Goal: Transaction & Acquisition: Book appointment/travel/reservation

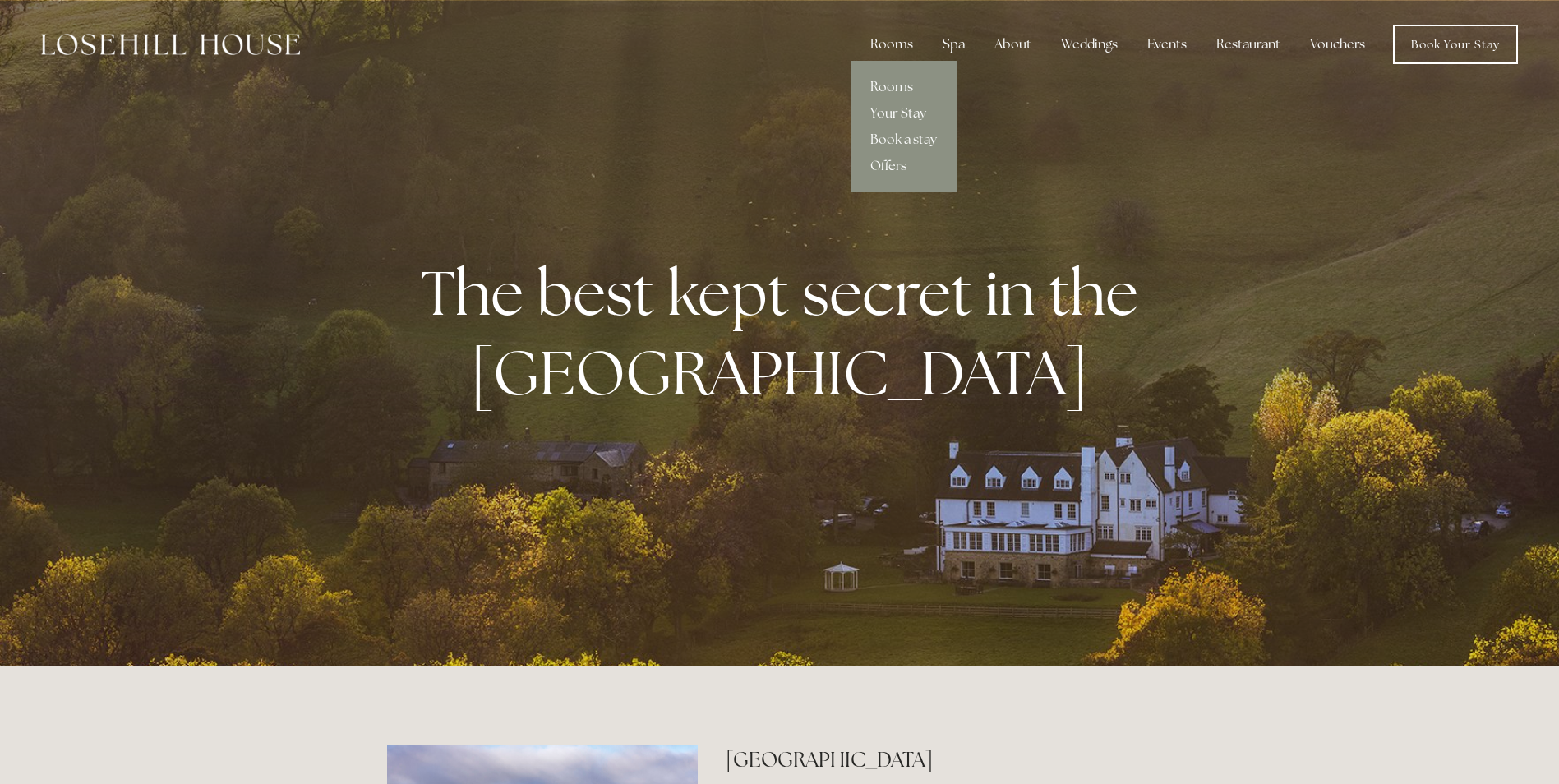
click at [892, 40] on div "Rooms" at bounding box center [891, 44] width 69 height 33
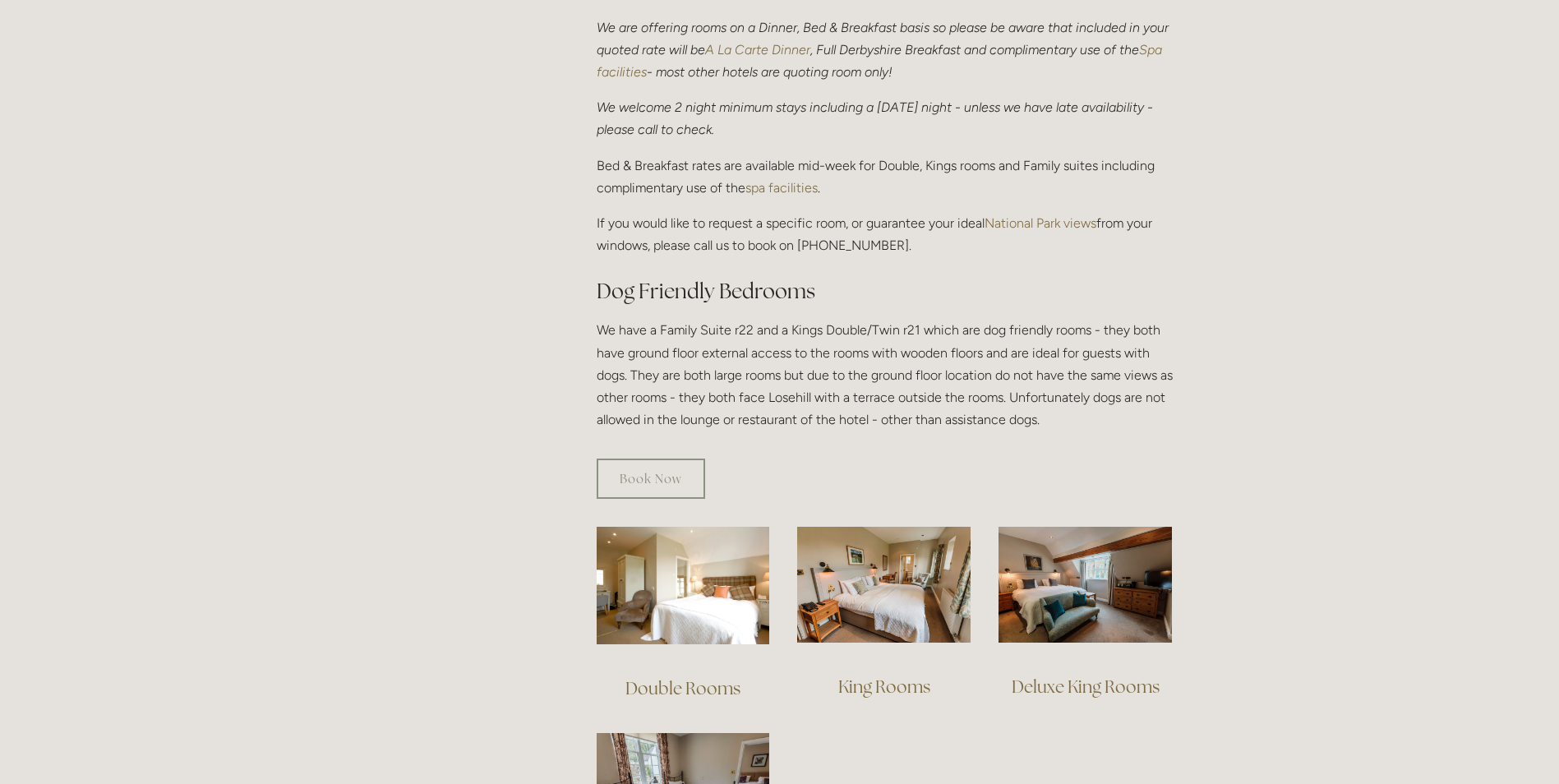
scroll to position [904, 0]
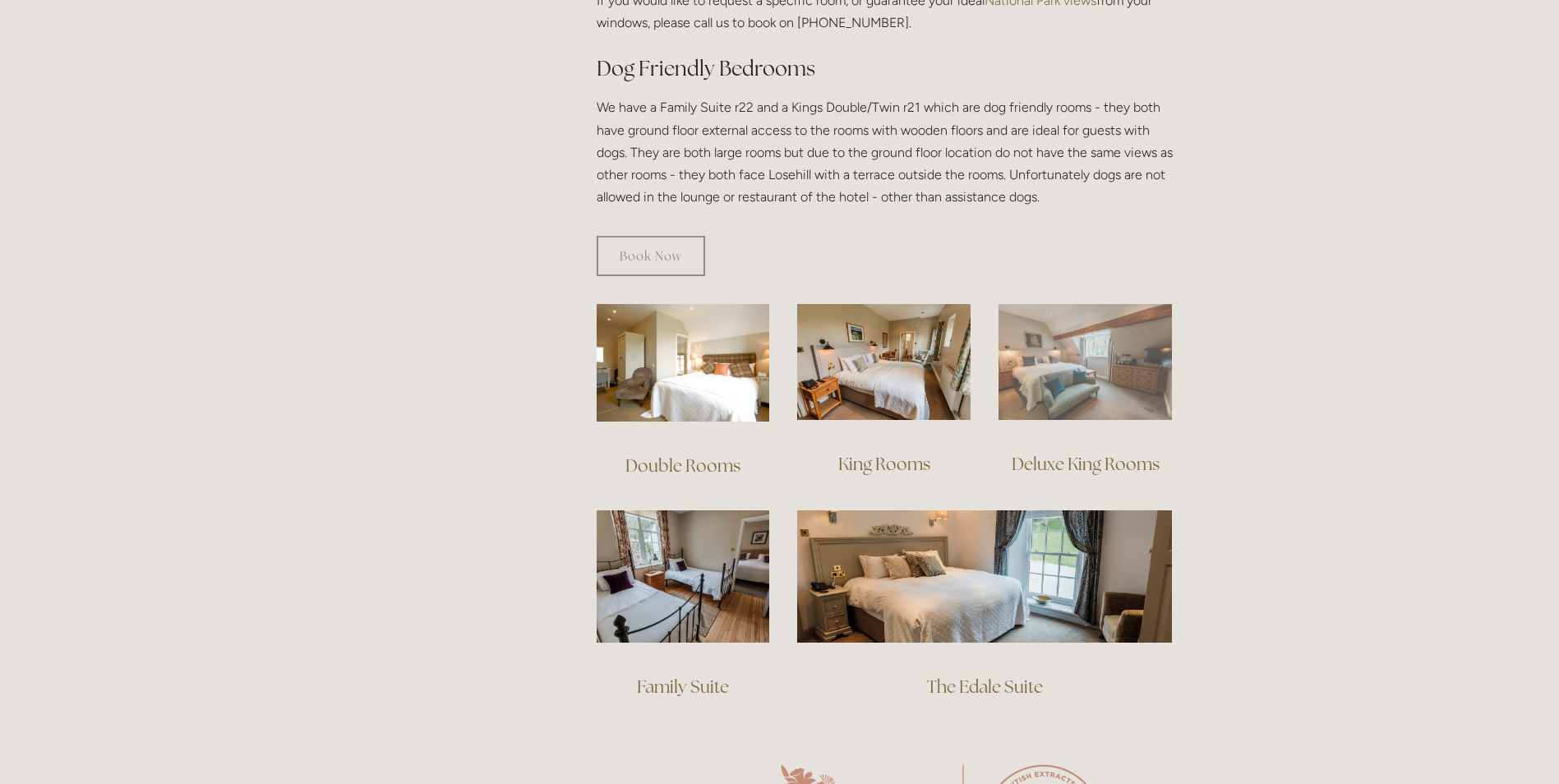
click at [1084, 331] on img at bounding box center [1086, 362] width 174 height 116
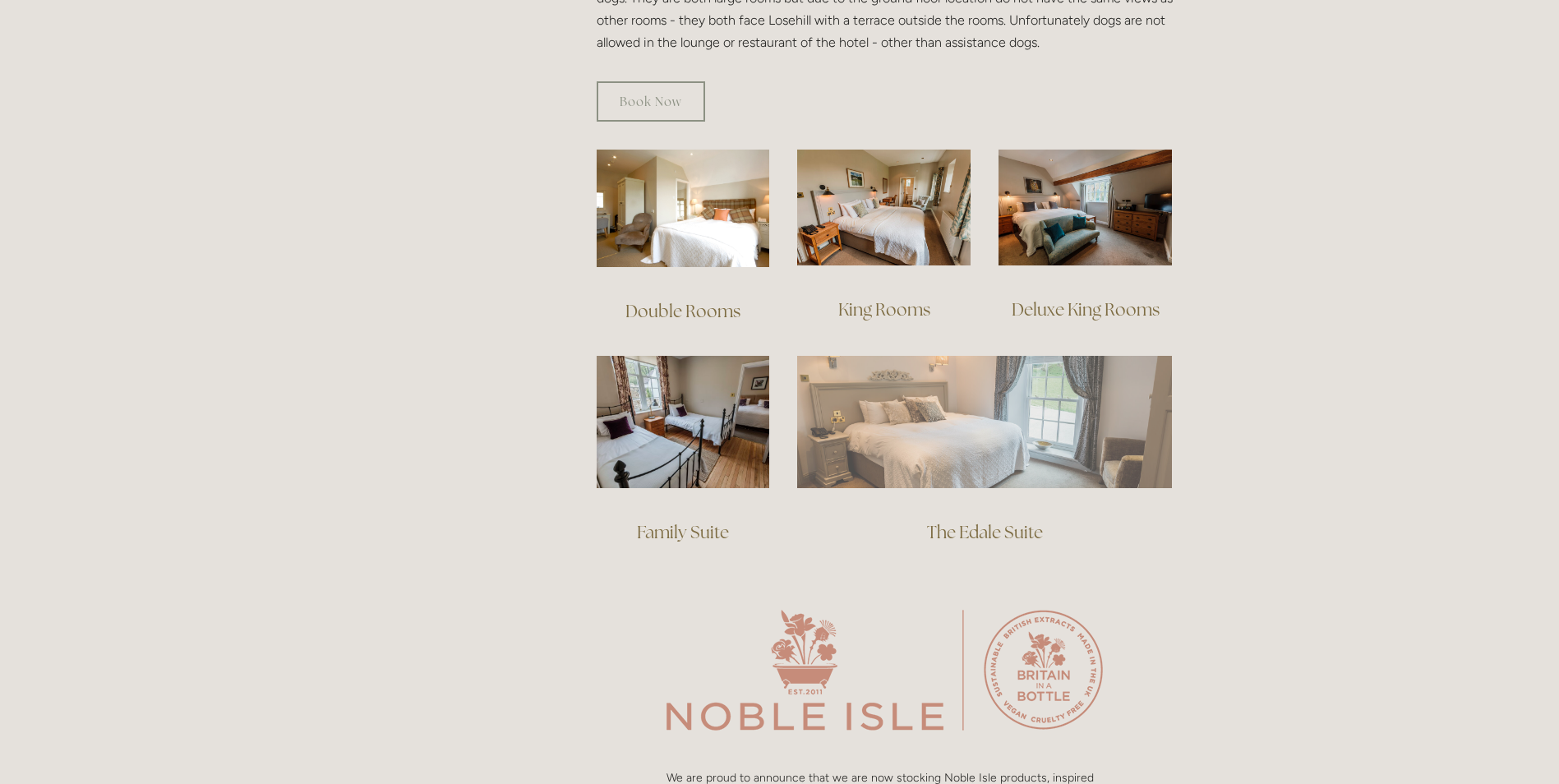
scroll to position [1068, 0]
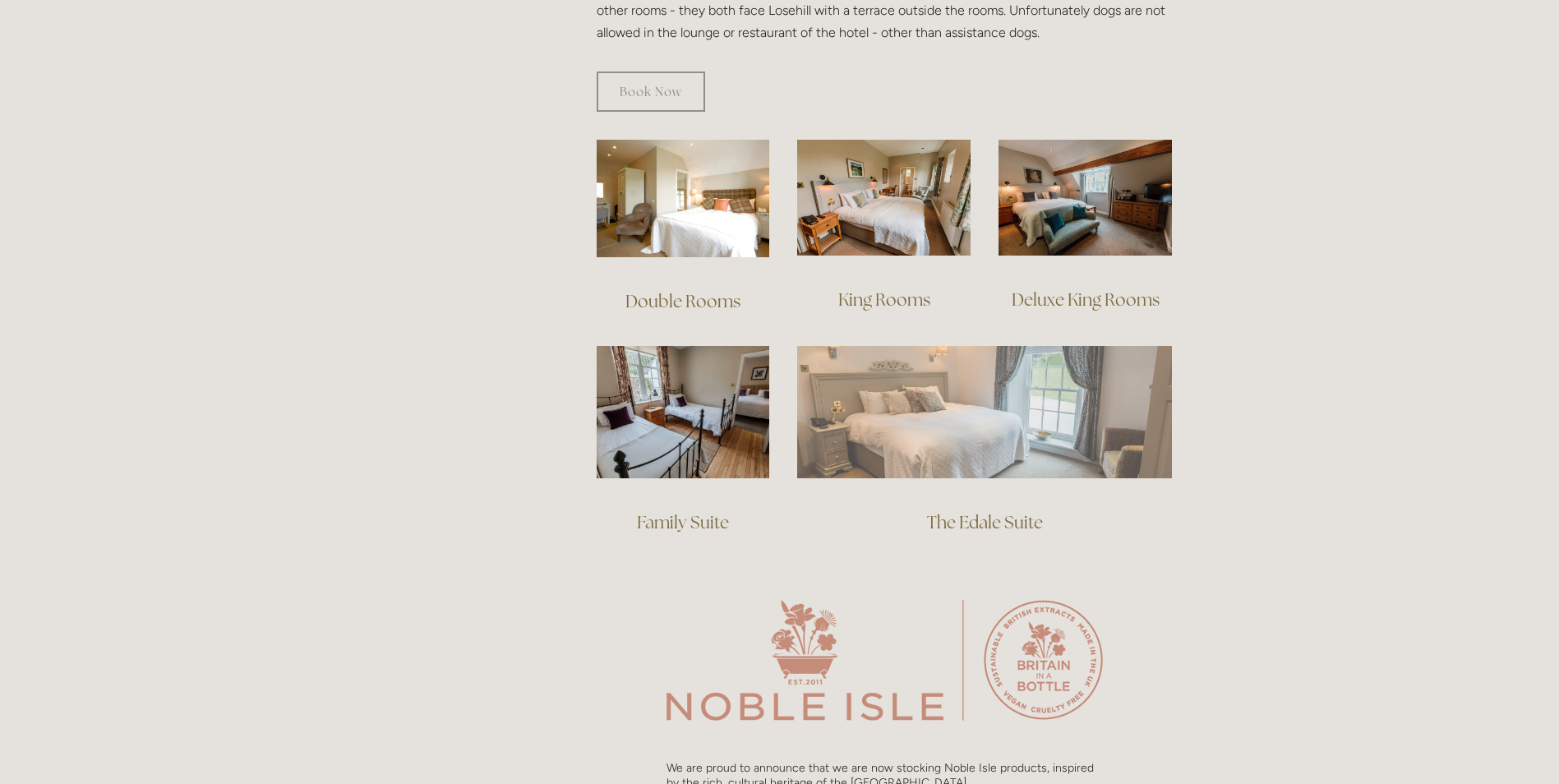
click at [948, 367] on img at bounding box center [985, 412] width 375 height 132
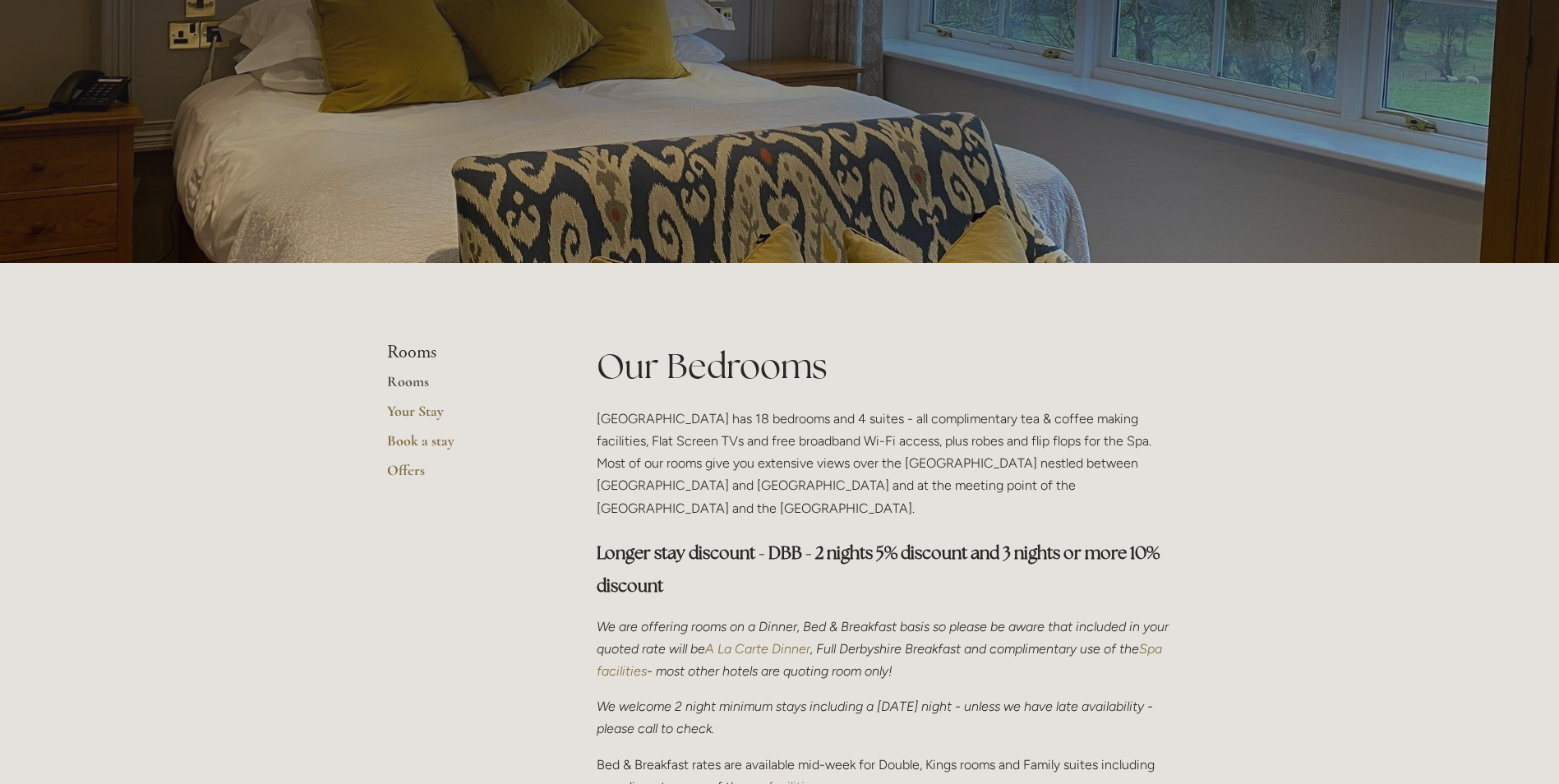
scroll to position [0, 0]
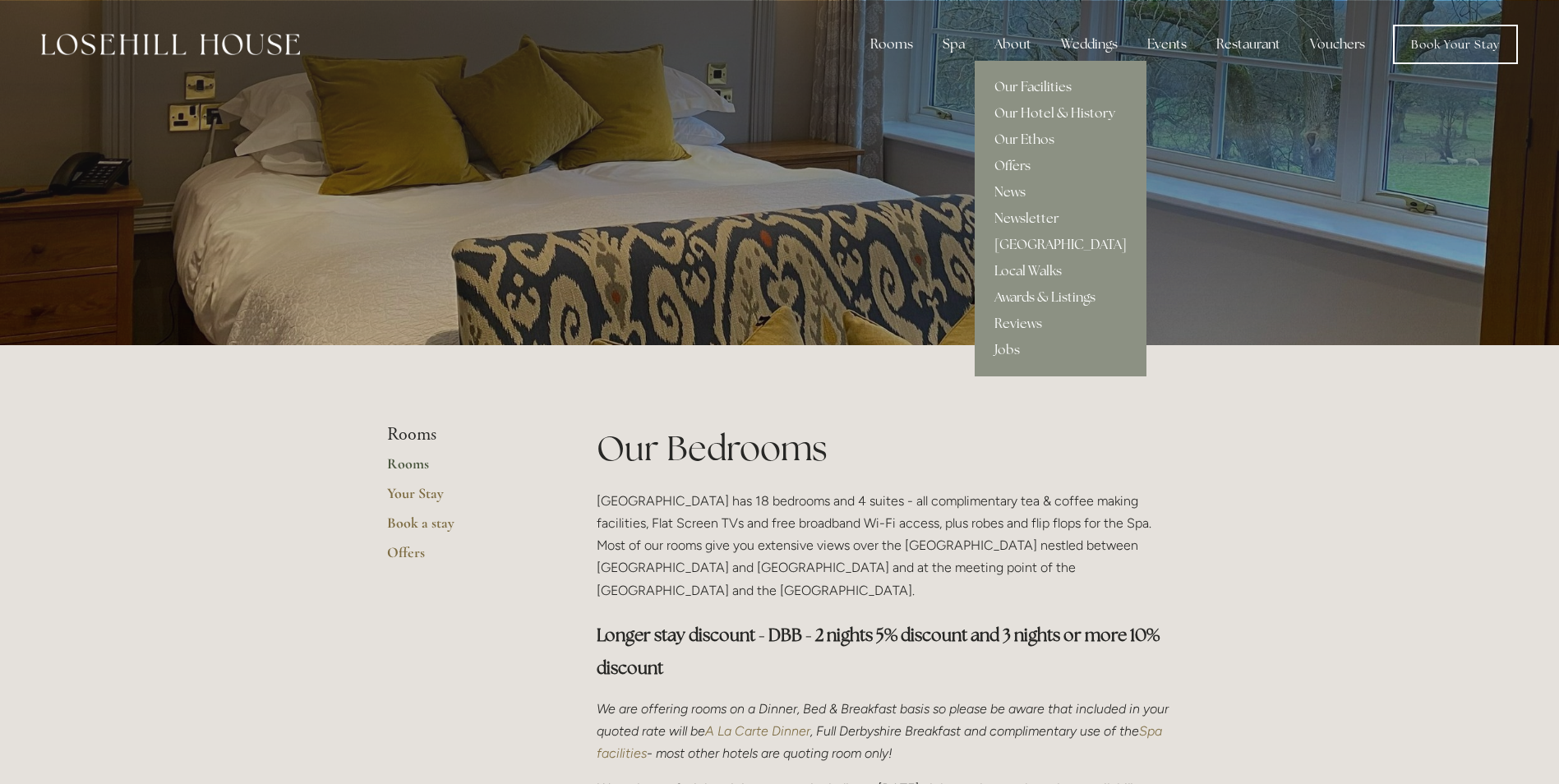
click at [1024, 47] on div "About" at bounding box center [1012, 44] width 63 height 33
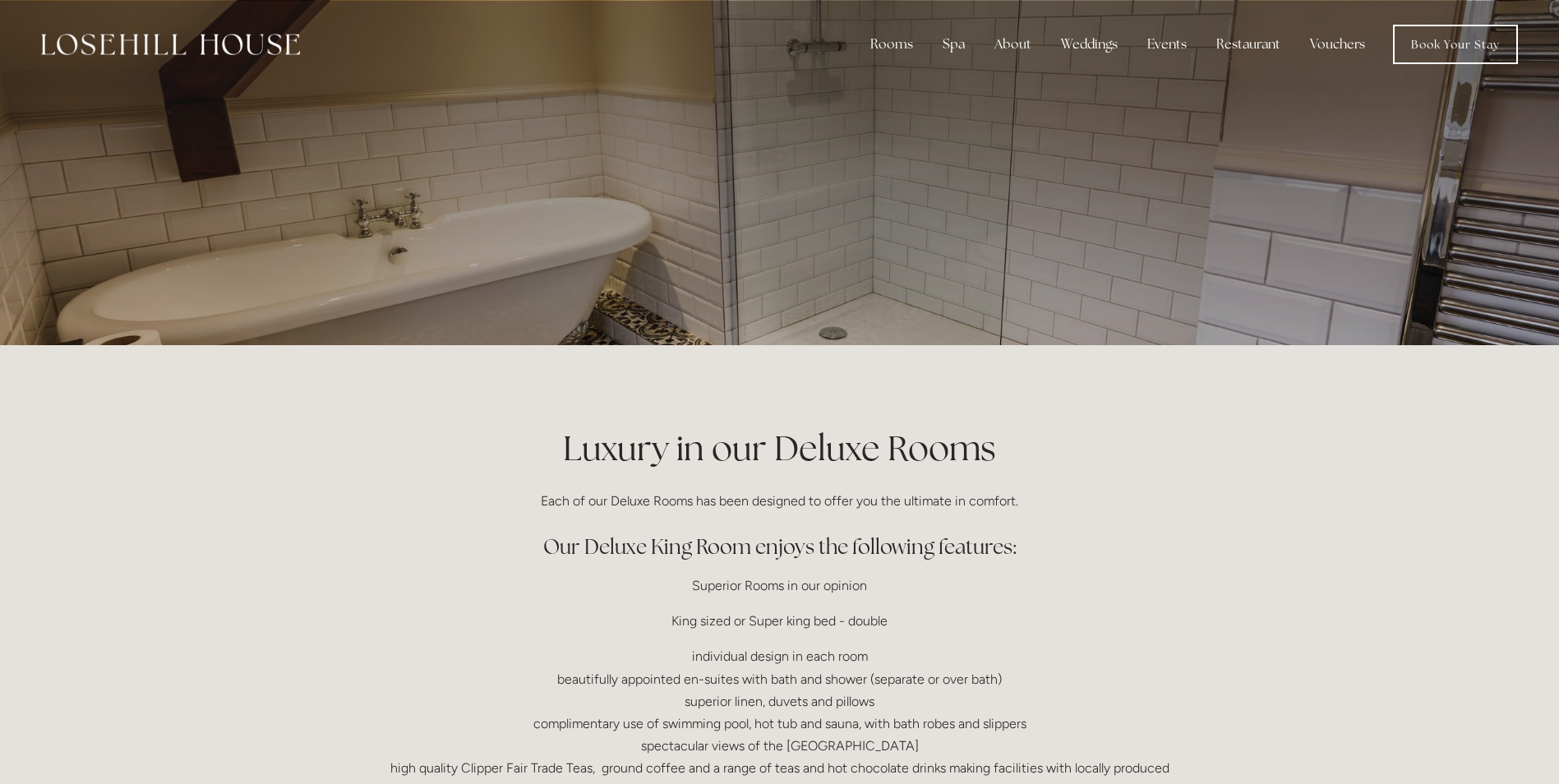
click at [1027, 244] on div at bounding box center [780, 173] width 785 height 345
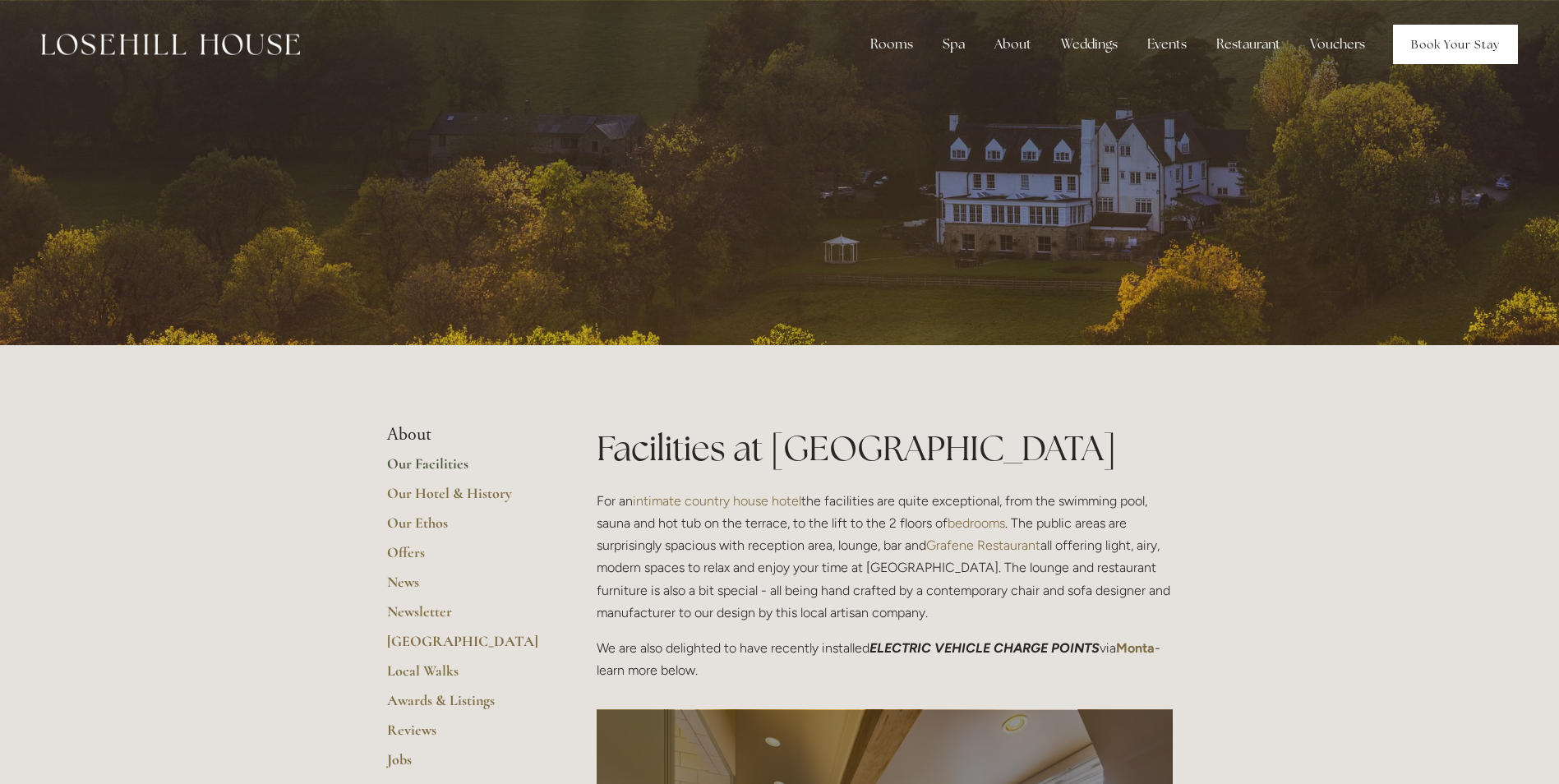
click at [1482, 48] on link "Book Your Stay" at bounding box center [1455, 45] width 125 height 40
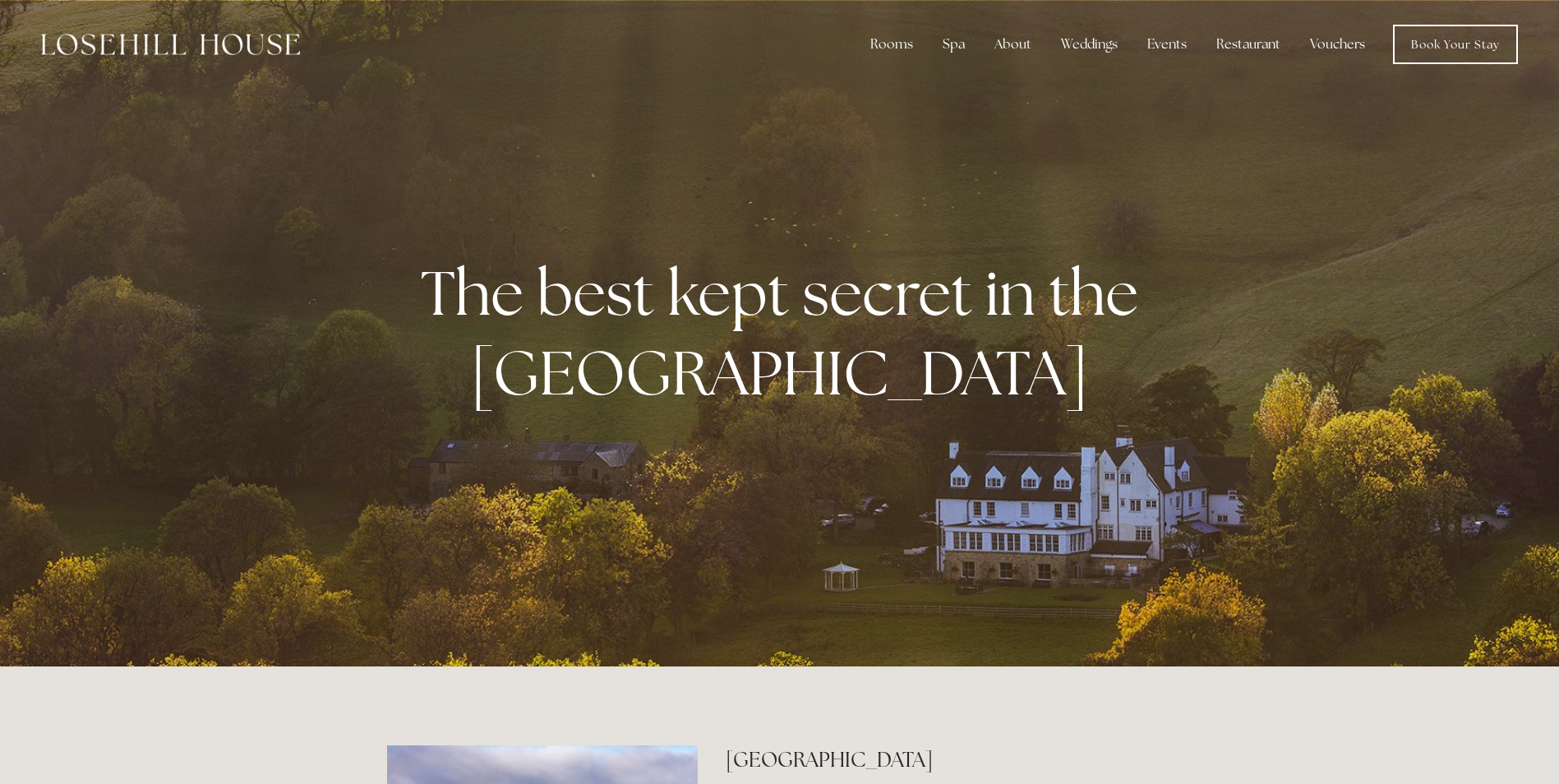
click at [93, 239] on div at bounding box center [780, 333] width 1559 height 666
click at [902, 90] on link "Rooms" at bounding box center [903, 87] width 106 height 26
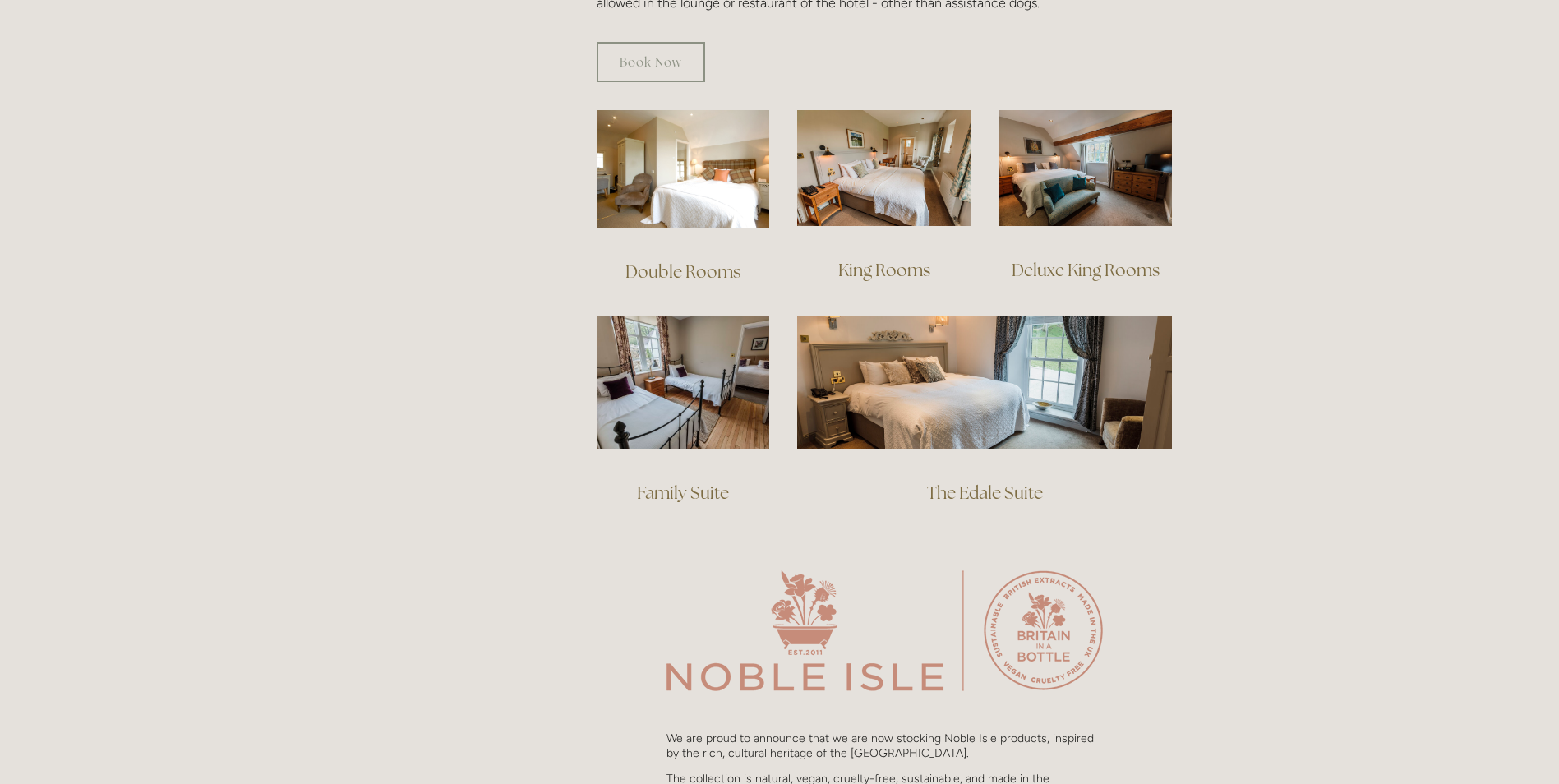
scroll to position [1068, 0]
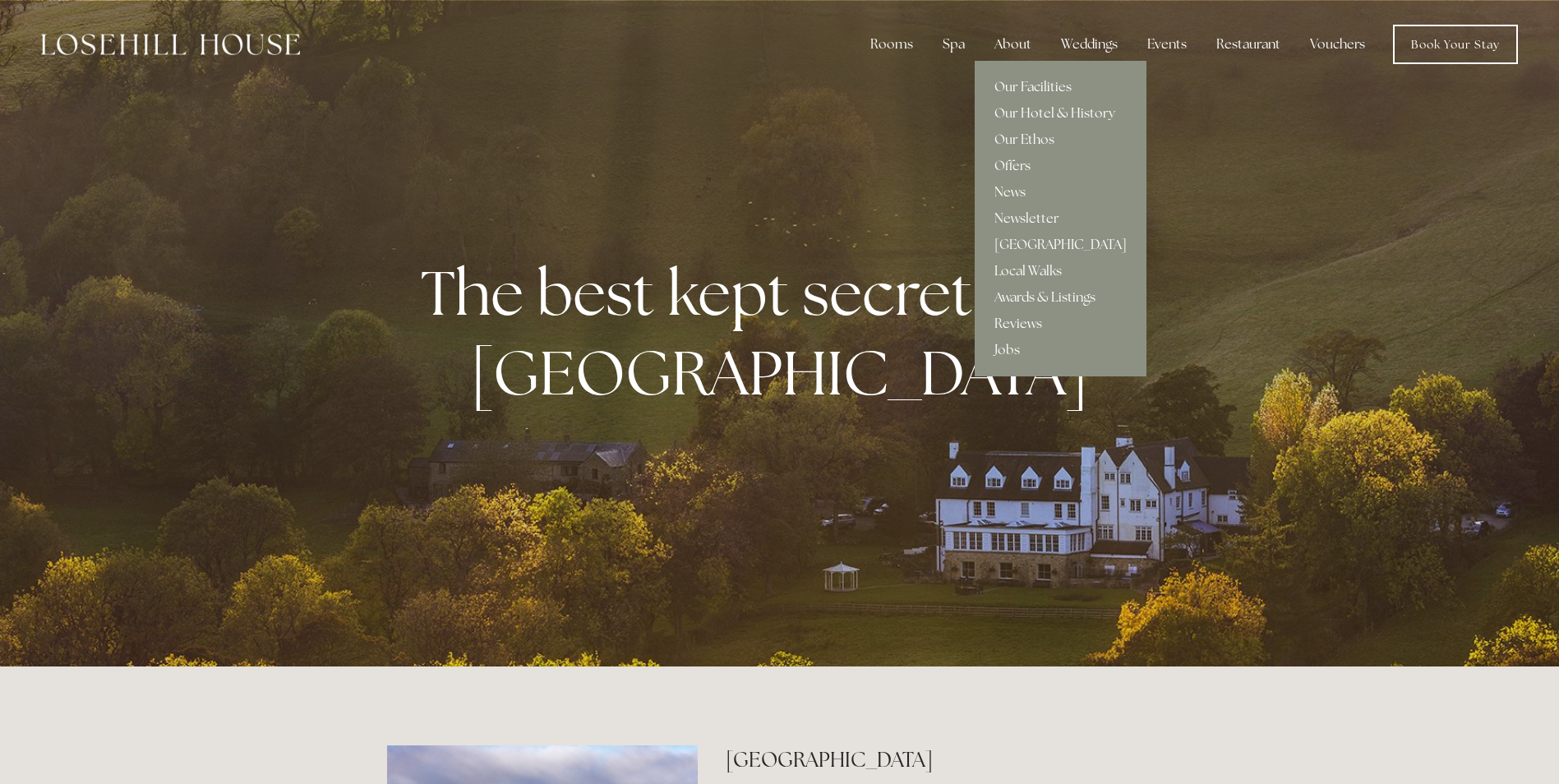
click at [1023, 44] on div "About" at bounding box center [1012, 44] width 63 height 33
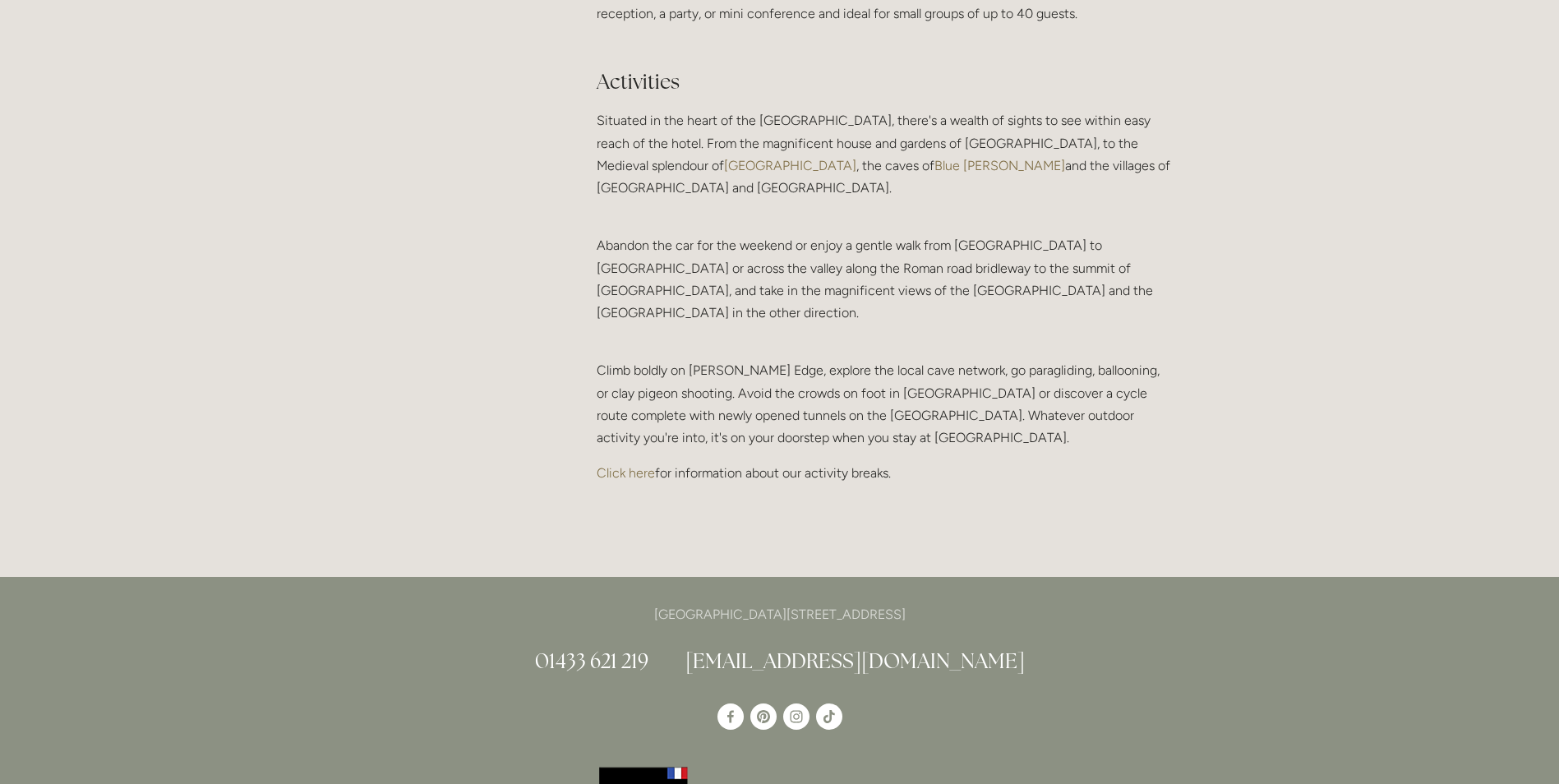
scroll to position [3697, 0]
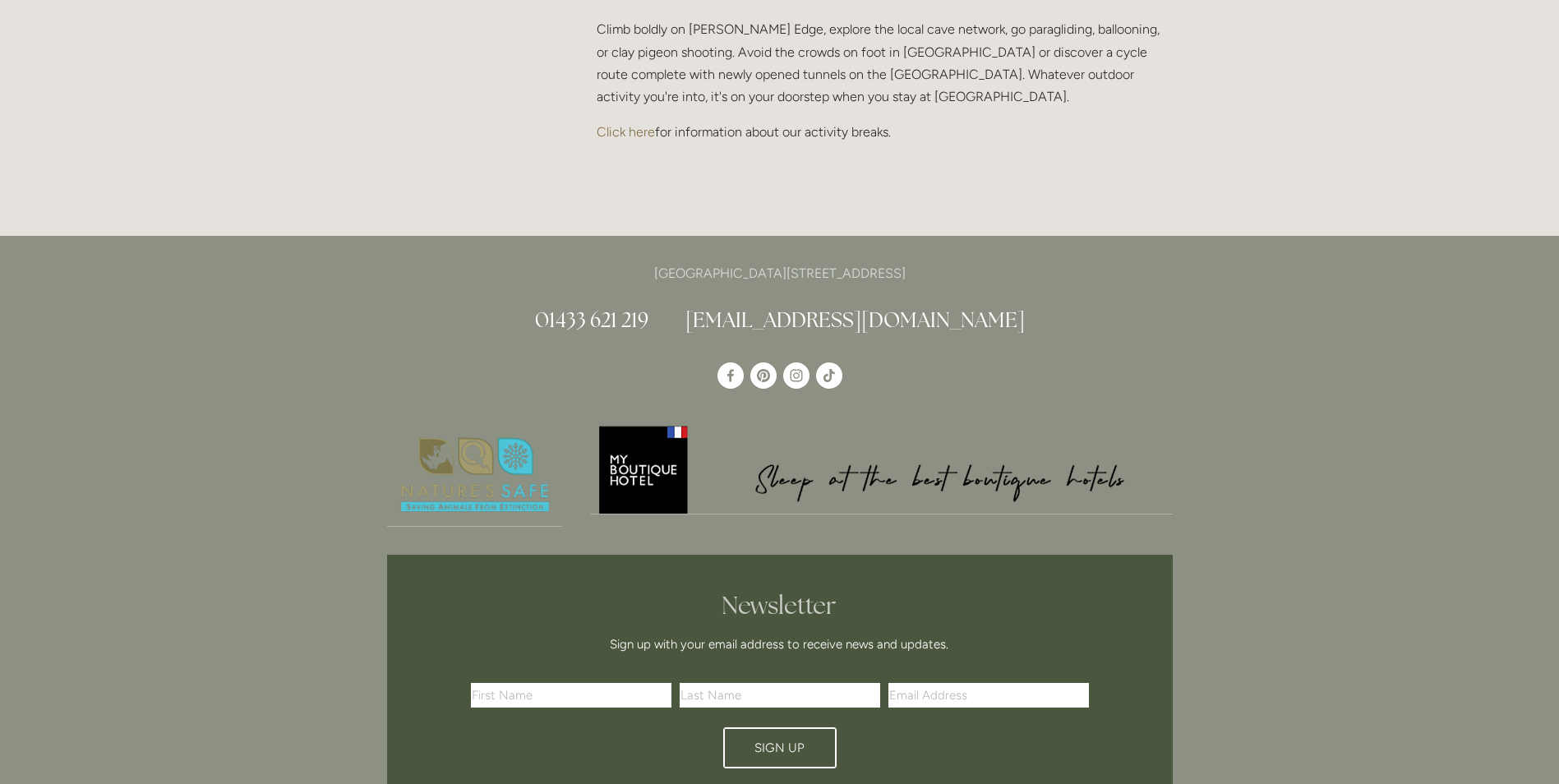
drag, startPoint x: 960, startPoint y: 253, endPoint x: 911, endPoint y: 253, distance: 49.0
click at [911, 262] on p "[GEOGRAPHIC_DATA][STREET_ADDRESS]" at bounding box center [780, 273] width 785 height 22
drag, startPoint x: 911, startPoint y: 253, endPoint x: 943, endPoint y: 253, distance: 32.0
copy p "S33 6AF"
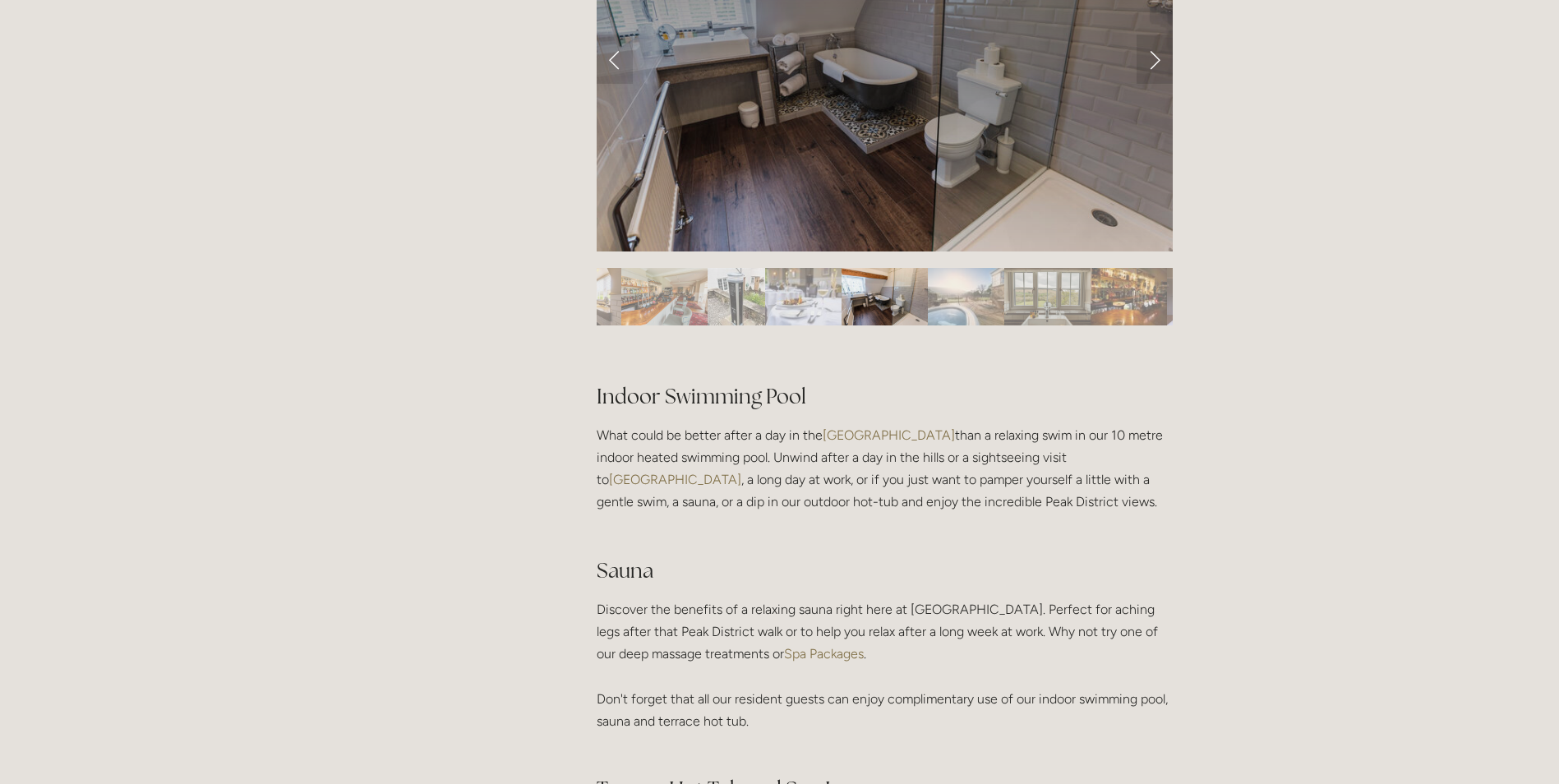
scroll to position [493, 0]
